Goal: Obtain resource: Download file/media

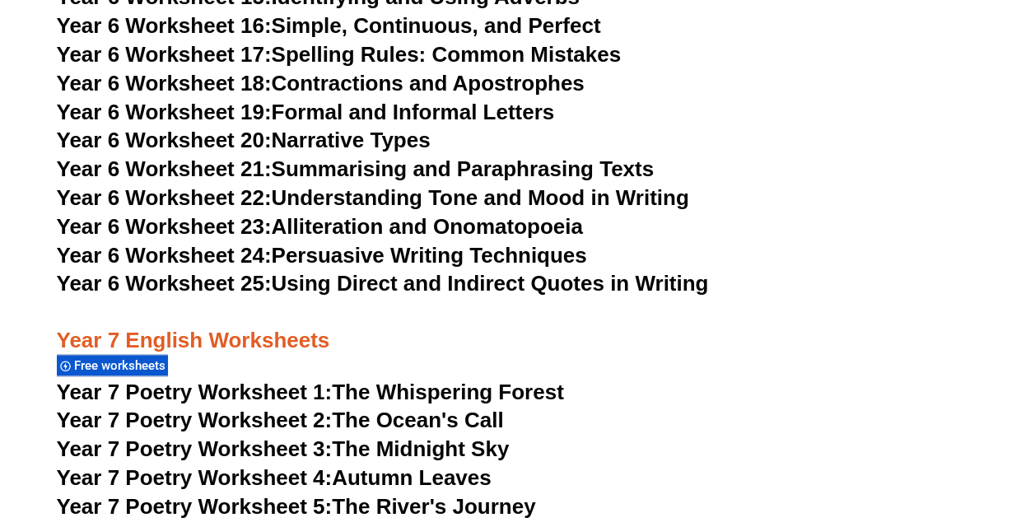
scroll to position [10064, 0]
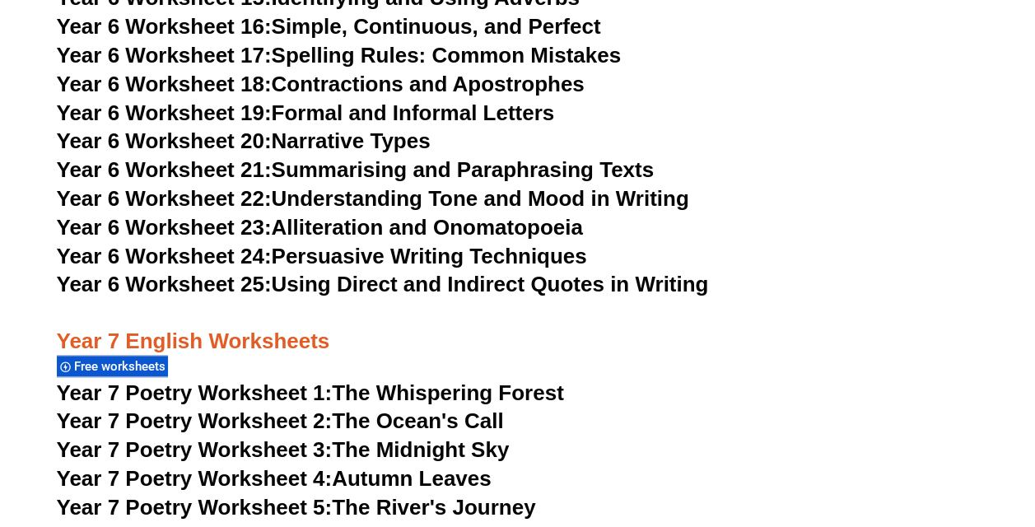
click at [323, 157] on link "Year 6 Worksheet 21: Summarising and Paraphrasing Texts" at bounding box center [355, 169] width 597 height 25
click at [210, 272] on span "Year 6 Worksheet 25:" at bounding box center [164, 284] width 215 height 25
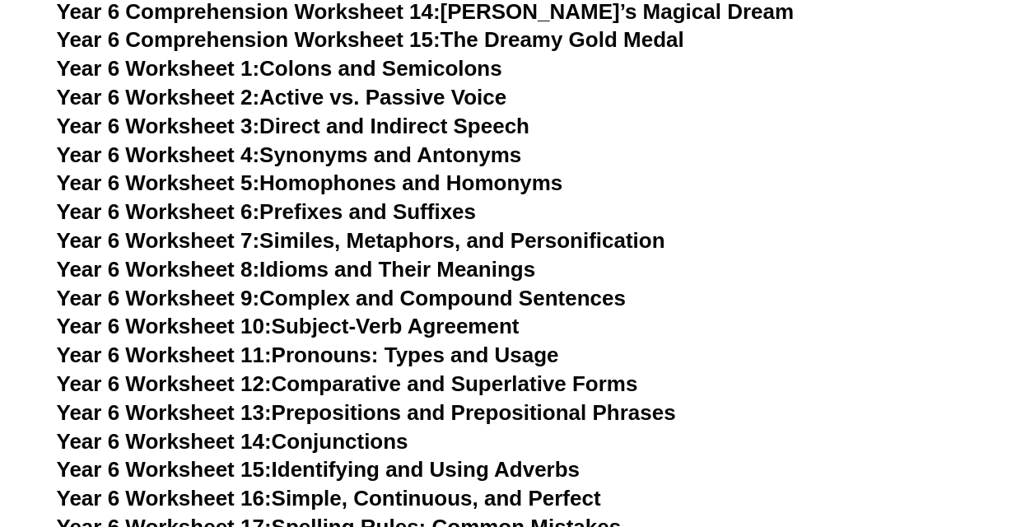
scroll to position [10064, 0]
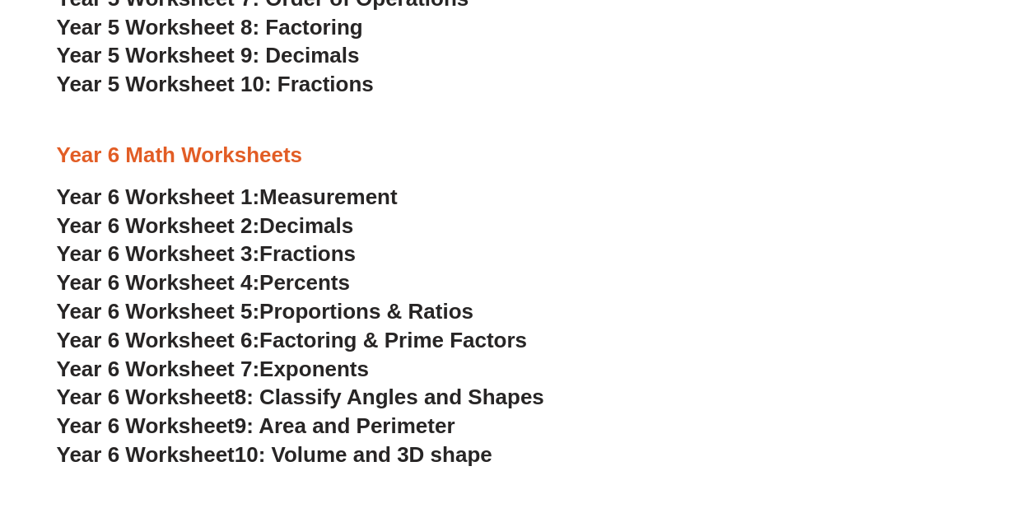
scroll to position [3476, 0]
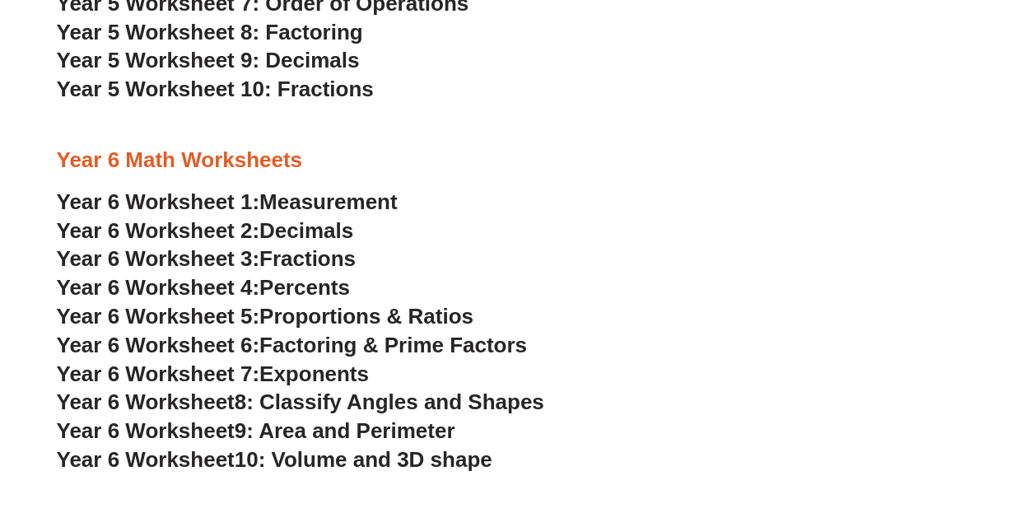
click at [305, 349] on span "Factoring & Prime Factors" at bounding box center [393, 345] width 268 height 25
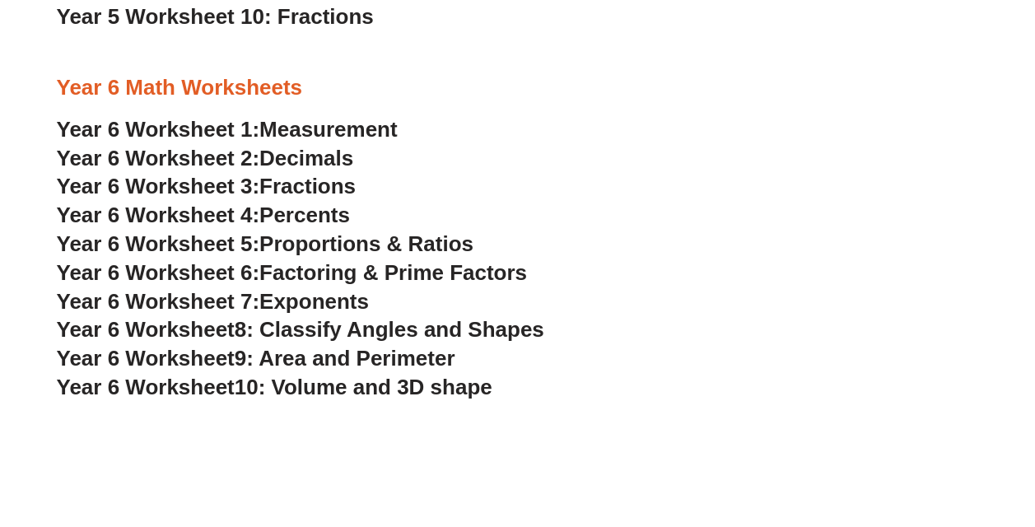
scroll to position [3551, 0]
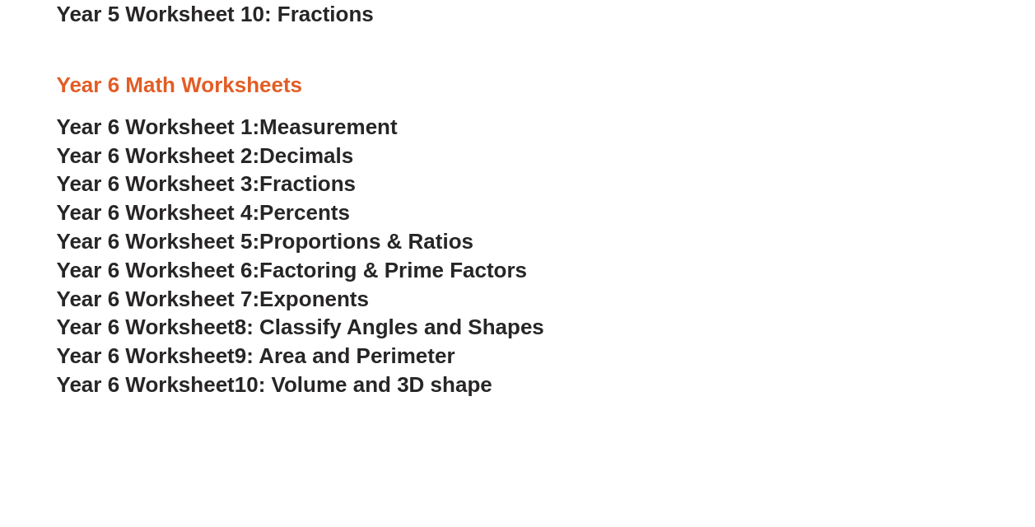
click at [328, 296] on span "Exponents" at bounding box center [313, 298] width 109 height 25
click at [290, 156] on span "Decimals" at bounding box center [306, 155] width 94 height 25
click at [304, 216] on span "Percents" at bounding box center [304, 212] width 91 height 25
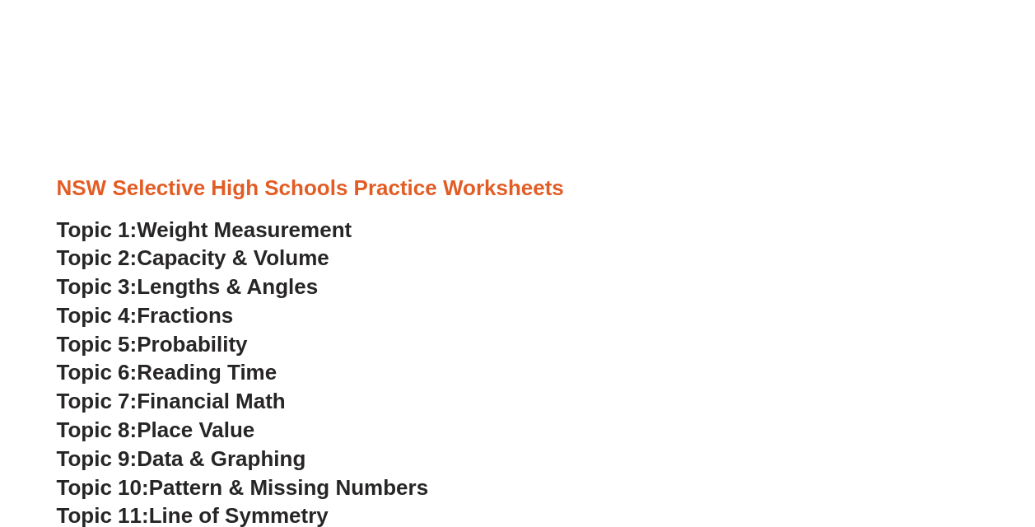
scroll to position [4051, 0]
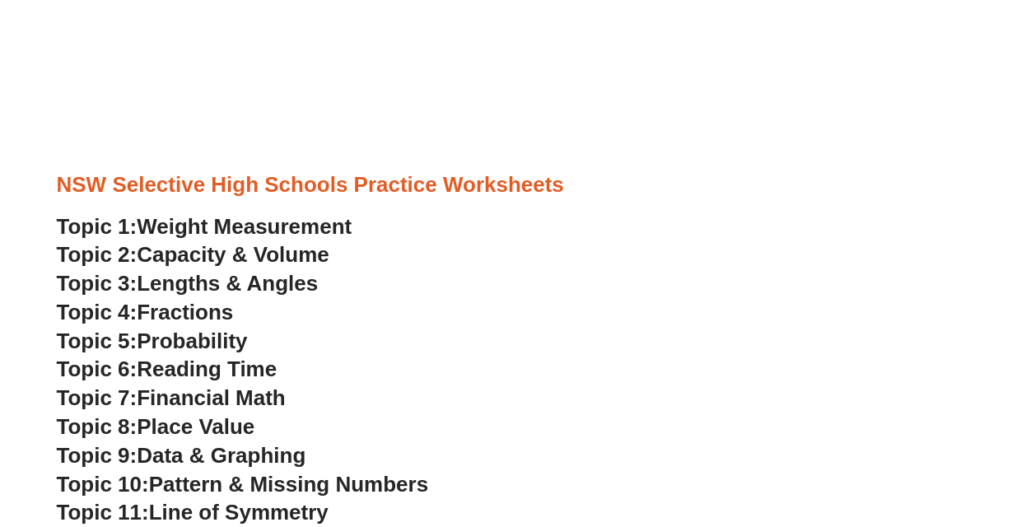
click at [213, 366] on span "Reading Time" at bounding box center [207, 368] width 140 height 25
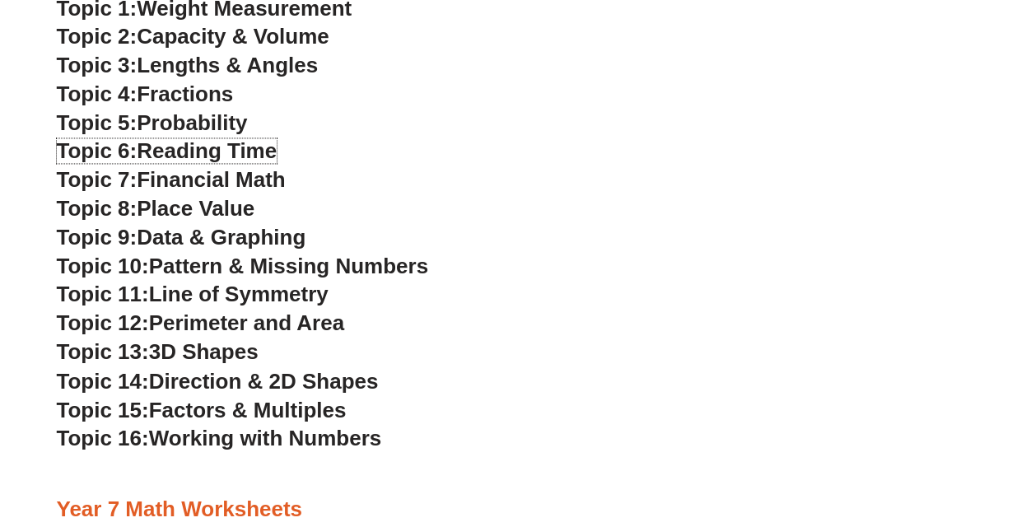
scroll to position [4270, 0]
click at [291, 406] on span "Factors & Multiples" at bounding box center [248, 408] width 198 height 25
click at [204, 183] on span "Financial Math" at bounding box center [211, 178] width 148 height 25
